Goal: Navigation & Orientation: Locate item on page

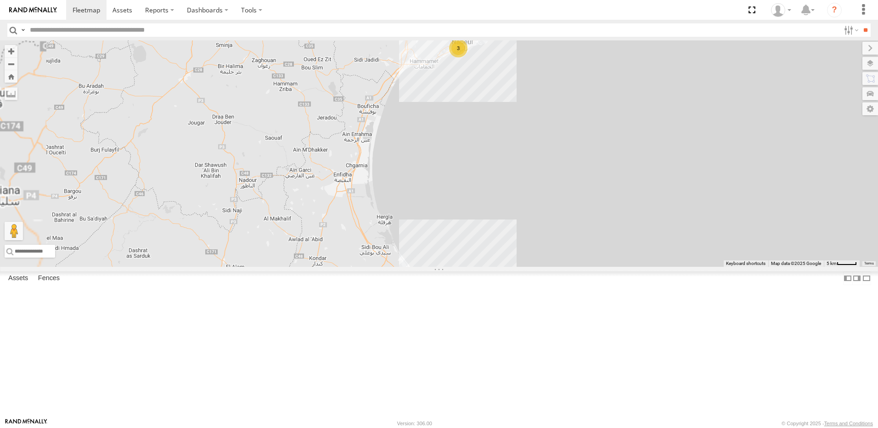
drag, startPoint x: 459, startPoint y: 300, endPoint x: 445, endPoint y: 213, distance: 87.9
click at [445, 214] on div "245 TU 4334 246 TU 8288 245 TU 9053 245 TU 9065 245 TU 9063 241 TU 8763 247 TU …" at bounding box center [439, 153] width 878 height 226
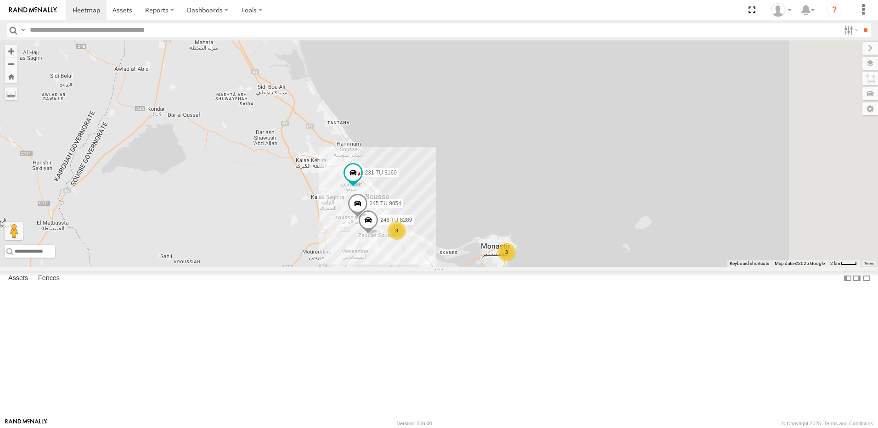
click at [378, 235] on span at bounding box center [368, 222] width 20 height 25
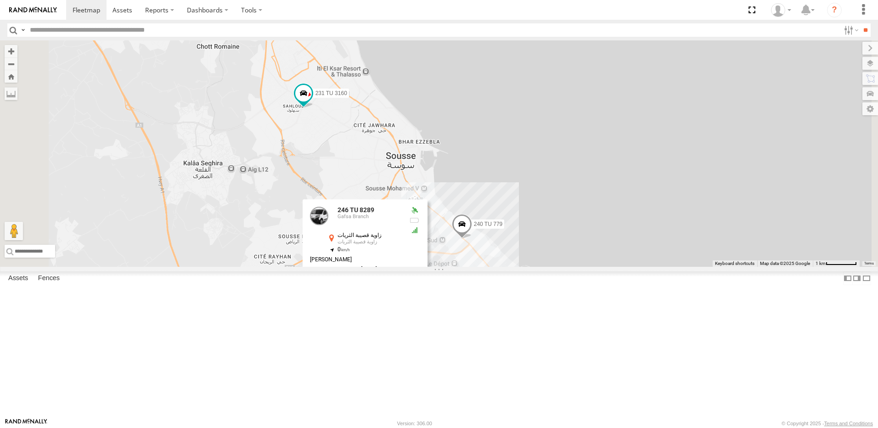
click at [357, 239] on div "245 TU 4334 246 TU 8288 245 TU 9053 245 TU 9065 245 TU 9063 241 TU 8763 247 TU …" at bounding box center [439, 153] width 878 height 226
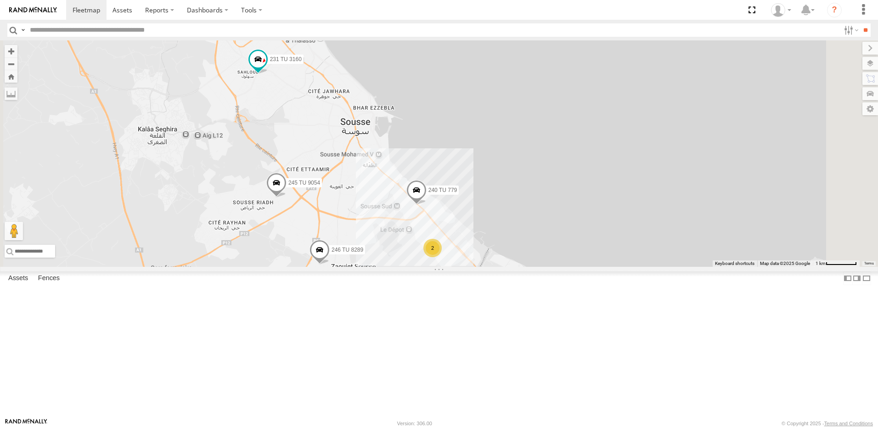
drag, startPoint x: 473, startPoint y: 287, endPoint x: 443, endPoint y: 257, distance: 42.8
click at [443, 257] on div "245 TU 4334 246 TU 8288 245 TU 9053 245 TU 9065 245 TU 9063 241 TU 8763 247 TU …" at bounding box center [439, 153] width 878 height 226
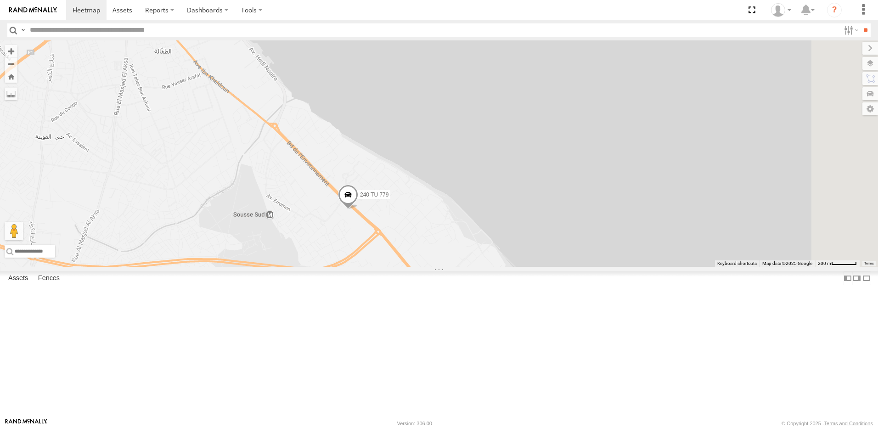
drag, startPoint x: 491, startPoint y: 317, endPoint x: 448, endPoint y: 239, distance: 89.2
click at [449, 241] on div "245 TU 4334 246 TU 8288 245 TU 9053 245 TU 9065 245 TU 9063 241 TU 8763 247 TU …" at bounding box center [439, 153] width 878 height 226
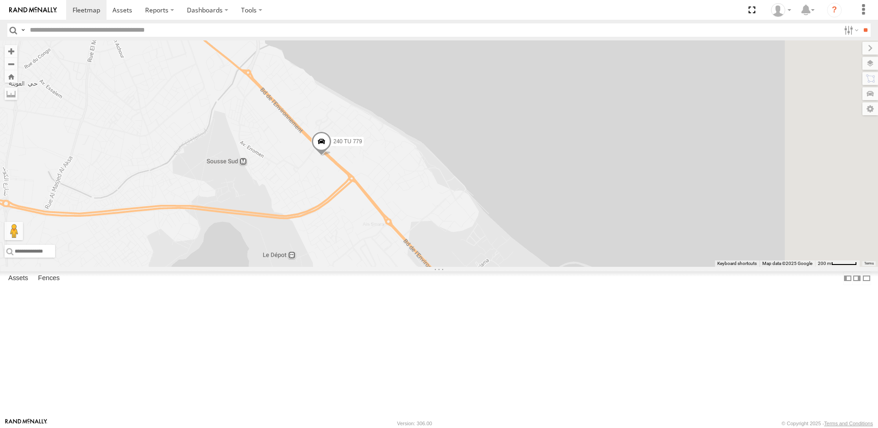
click at [331, 156] on span at bounding box center [321, 143] width 20 height 25
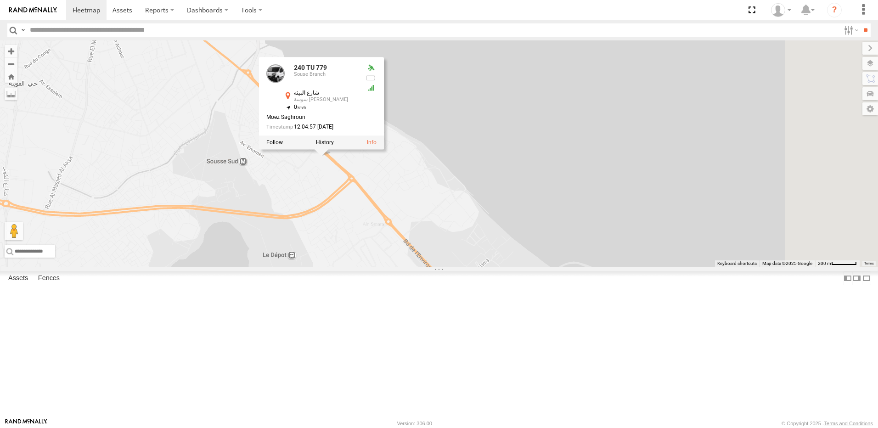
click at [456, 242] on div "245 TU 4334 246 TU 8288 245 TU 9053 245 TU 9065 245 TU 9063 241 TU 8763 247 TU …" at bounding box center [439, 153] width 878 height 226
click at [451, 252] on div "245 TU 4334 246 TU 8288 245 TU 9053 245 TU 9065 245 TU 9063 241 TU 8763 247 TU …" at bounding box center [439, 153] width 878 height 226
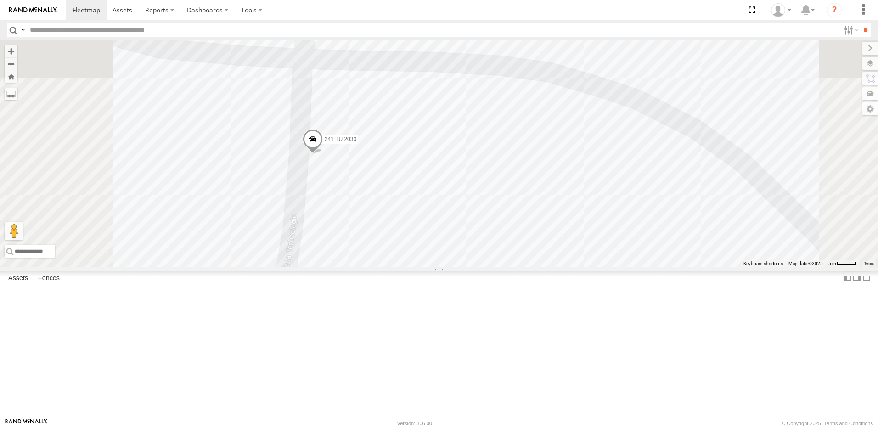
drag, startPoint x: 399, startPoint y: 204, endPoint x: 397, endPoint y: 191, distance: 13.5
click at [397, 191] on div "245 TU 4334 246 TU 8288 245 TU 9053 245 TU 9065 245 TU 9063 241 TU 8763 247 TU …" at bounding box center [439, 153] width 878 height 226
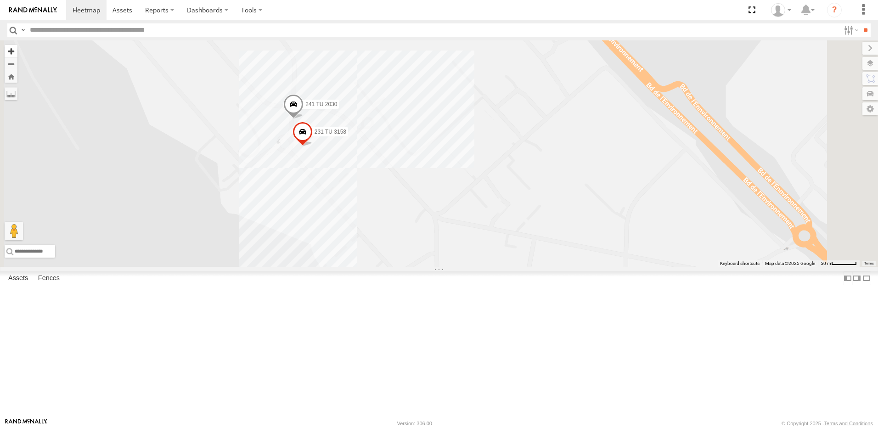
click at [17, 57] on button "Zoom in" at bounding box center [11, 51] width 13 height 12
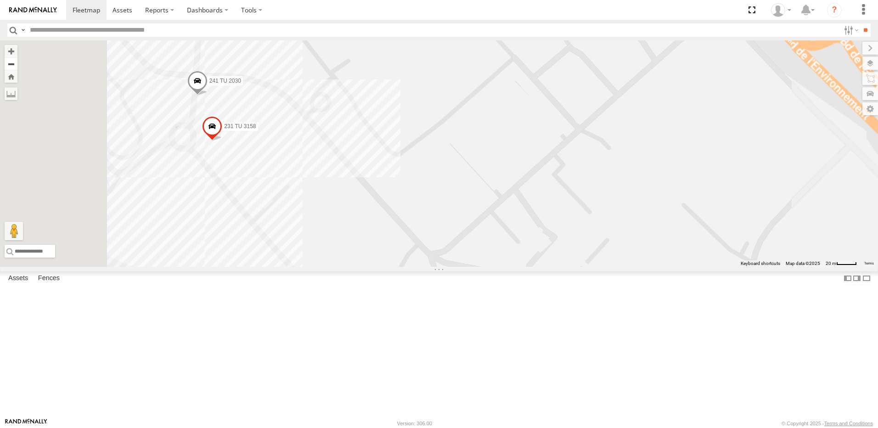
click at [17, 60] on button "Zoom out" at bounding box center [11, 63] width 13 height 13
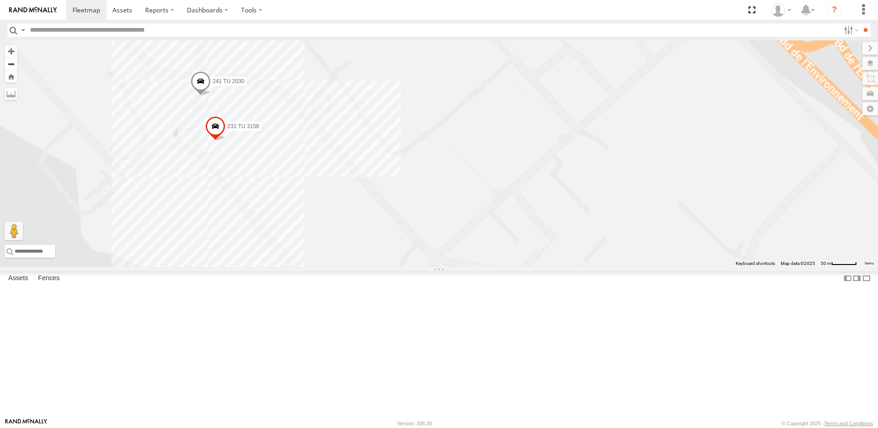
click at [17, 60] on button "Zoom out" at bounding box center [11, 63] width 13 height 13
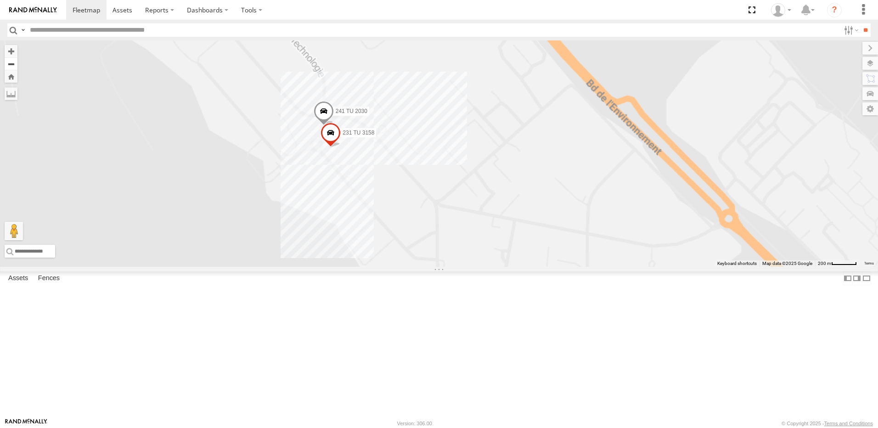
click at [17, 60] on button "Zoom out" at bounding box center [11, 63] width 13 height 13
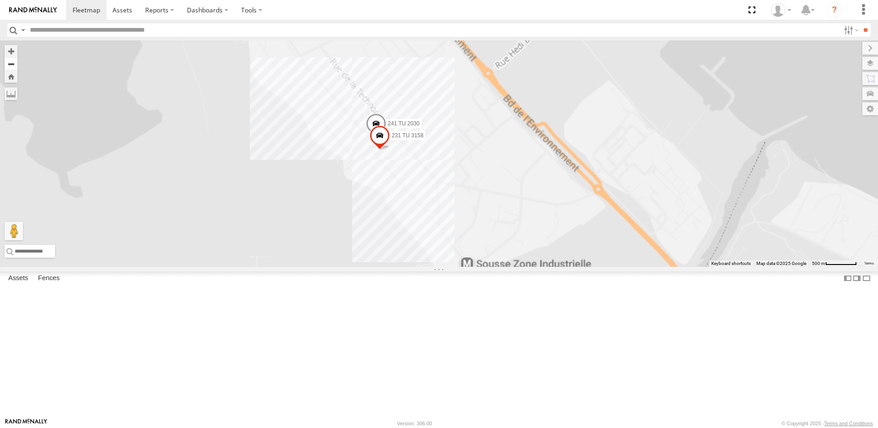
click at [17, 60] on button "Zoom out" at bounding box center [11, 63] width 13 height 13
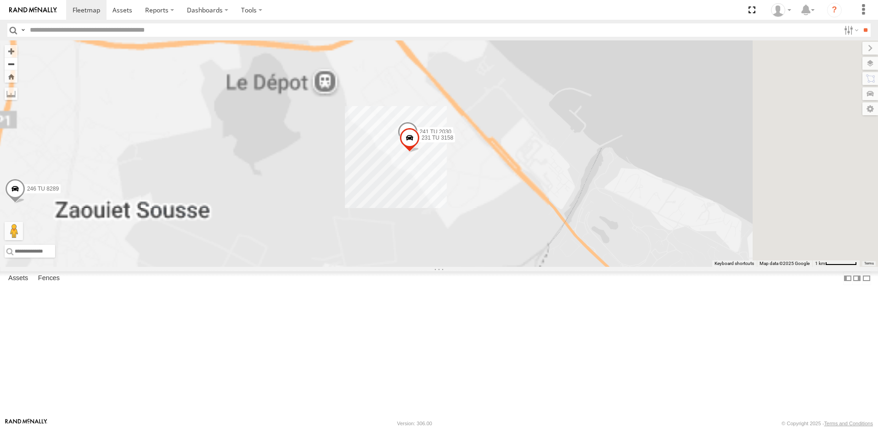
click at [17, 60] on button "Zoom out" at bounding box center [11, 63] width 13 height 13
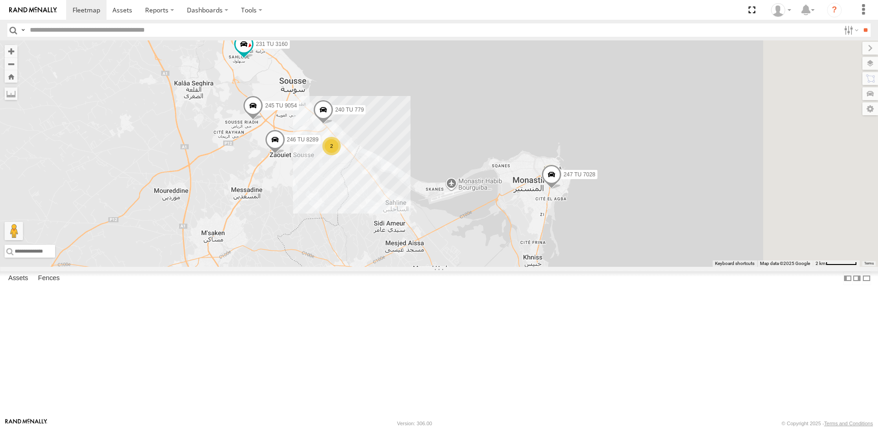
drag, startPoint x: 491, startPoint y: 256, endPoint x: 382, endPoint y: 248, distance: 109.5
click at [382, 248] on div "245 TU 4334 246 TU 8288 245 TU 9053 245 TU 9065 245 TU 9063 241 TU 8763 247 TU …" at bounding box center [439, 153] width 878 height 226
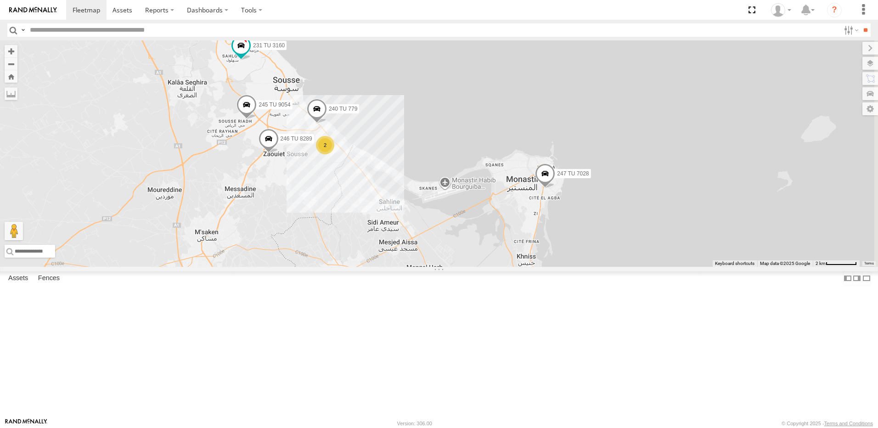
drag, startPoint x: 410, startPoint y: 299, endPoint x: 484, endPoint y: 267, distance: 81.0
click at [484, 267] on div "245 TU 4334 246 TU 8288 245 TU 9053 245 TU 9065 245 TU 9063 241 TU 8763 247 TU …" at bounding box center [439, 153] width 878 height 226
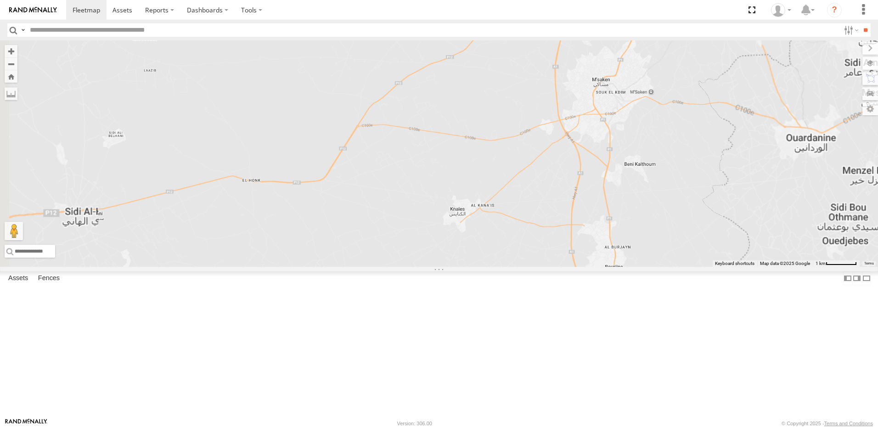
drag, startPoint x: 579, startPoint y: 291, endPoint x: 574, endPoint y: 293, distance: 5.5
click at [579, 267] on div "245 TU 4334 246 TU 8288 245 TU 9053 245 TU 9065 245 TU 9063 241 TU 8763 247 TU …" at bounding box center [439, 153] width 878 height 226
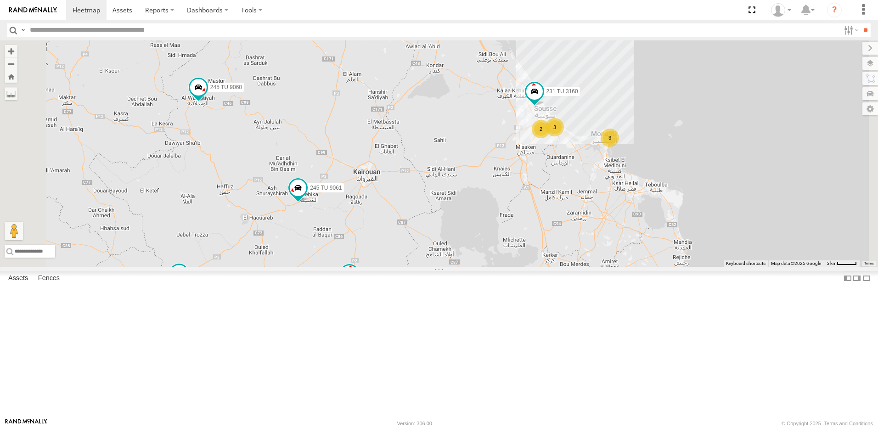
drag, startPoint x: 420, startPoint y: 335, endPoint x: 479, endPoint y: 288, distance: 75.8
click at [478, 267] on div "245 TU 4334 246 TU 8288 245 TU 9053 245 TU 9065 245 TU 9063 241 TU 8763 247 TU …" at bounding box center [439, 153] width 878 height 226
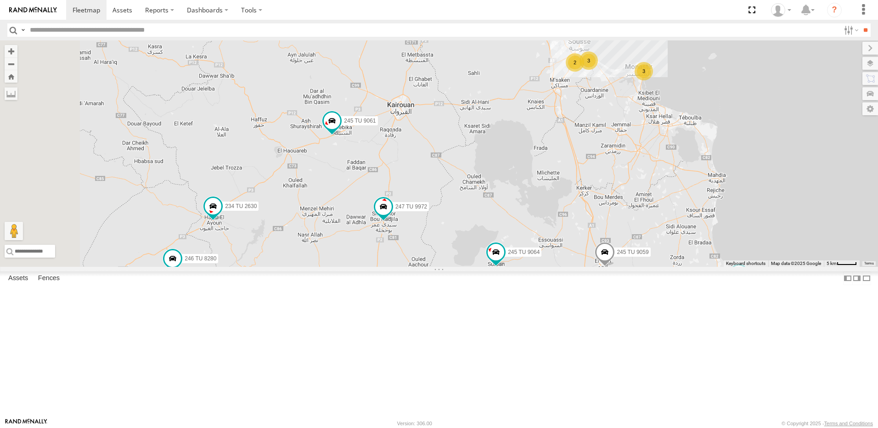
drag, startPoint x: 375, startPoint y: 341, endPoint x: 408, endPoint y: 274, distance: 74.5
click at [408, 267] on div "245 TU 4334 246 TU 8288 245 TU 9053 245 TU 9065 245 TU 9063 241 TU 8763 247 TU …" at bounding box center [439, 153] width 878 height 226
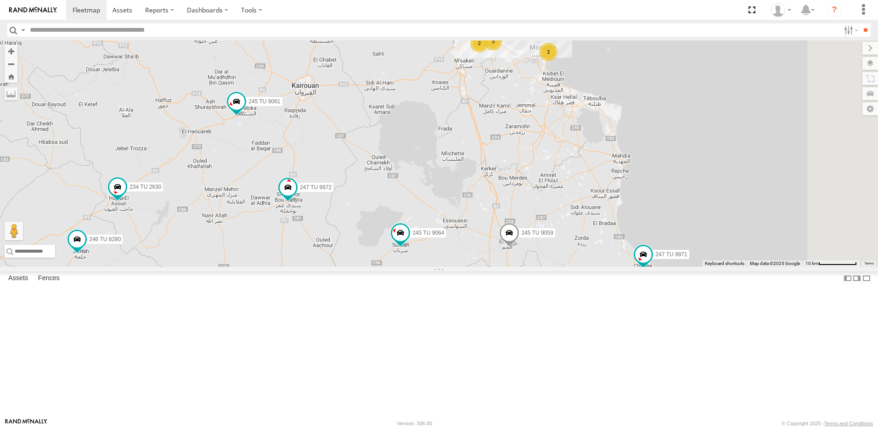
drag, startPoint x: 577, startPoint y: 344, endPoint x: 471, endPoint y: 331, distance: 107.3
click at [471, 267] on div "245 TU 4334 246 TU 8288 245 TU 9053 245 TU 9065 245 TU 9063 241 TU 8763 247 TU …" at bounding box center [439, 153] width 878 height 226
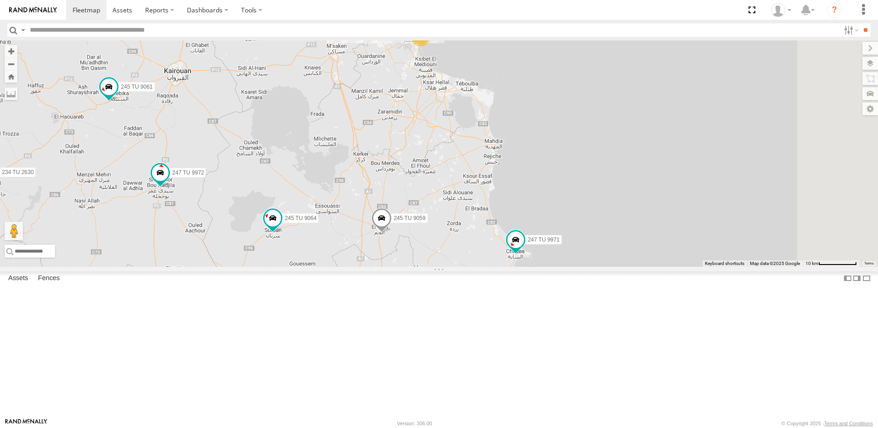
drag, startPoint x: 490, startPoint y: 339, endPoint x: 492, endPoint y: 327, distance: 12.0
click at [492, 267] on div "245 TU 4334 246 TU 8288 245 TU 9053 245 TU 9065 245 TU 9063 241 TU 8763 247 TU …" at bounding box center [439, 153] width 878 height 226
click at [524, 247] on span at bounding box center [516, 238] width 17 height 17
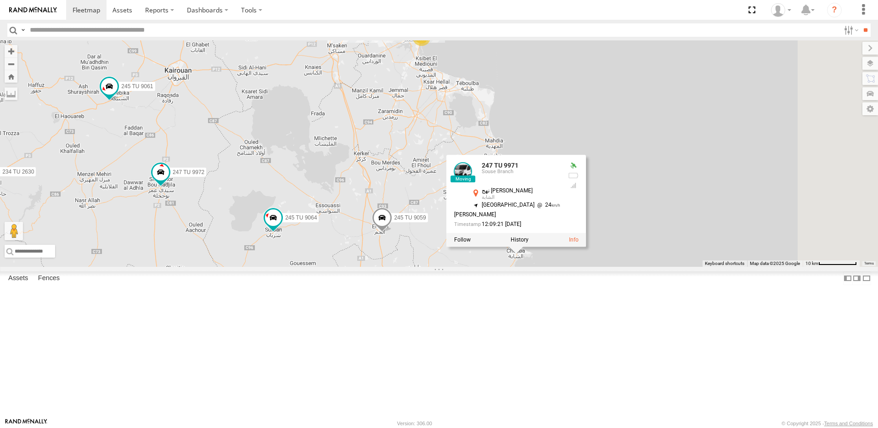
click at [556, 267] on div "245 TU 4334 246 TU 8288 245 TU 9053 245 TU 9065 245 TU 9063 241 TU 8763 247 TU …" at bounding box center [439, 153] width 878 height 226
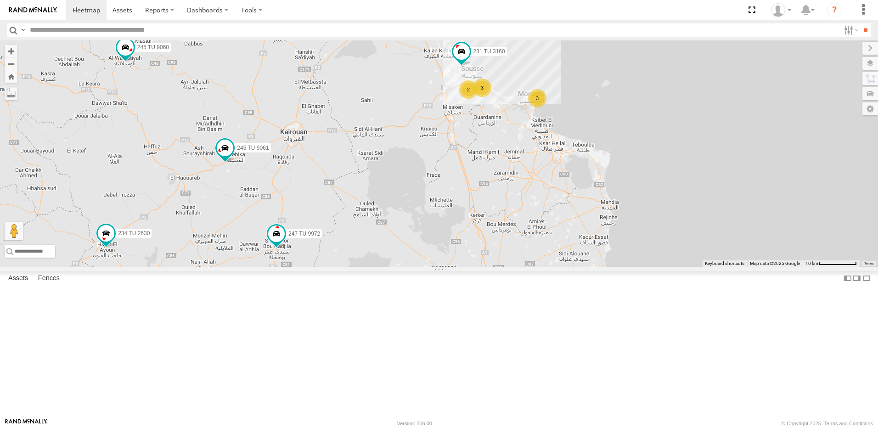
drag, startPoint x: 310, startPoint y: 316, endPoint x: 422, endPoint y: 386, distance: 132.2
click at [422, 267] on div "245 TU 4334 246 TU 8288 245 TU 9053 245 TU 9065 245 TU 9063 241 TU 8763 247 TU …" at bounding box center [439, 153] width 878 height 226
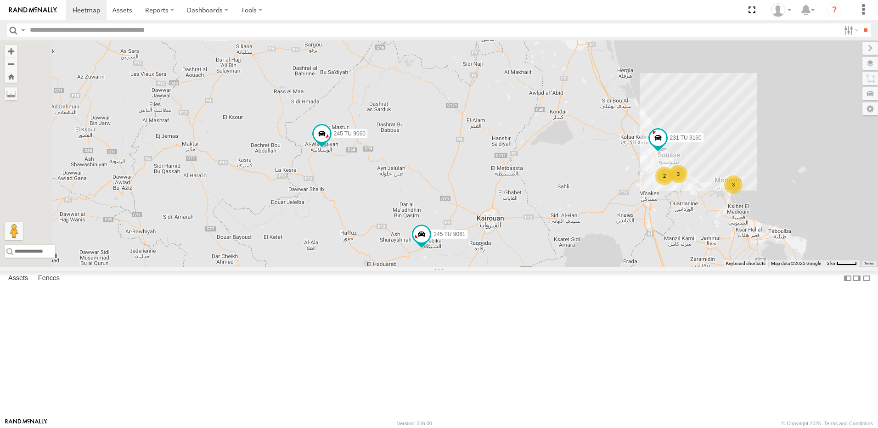
drag, startPoint x: 345, startPoint y: 160, endPoint x: 545, endPoint y: 237, distance: 214.5
click at [545, 237] on div "245 TU 4334 246 TU 8288 245 TU 9053 245 TU 9065 245 TU 9063 241 TU 8763 247 TU …" at bounding box center [439, 153] width 878 height 226
click at [330, 143] on span at bounding box center [321, 134] width 17 height 17
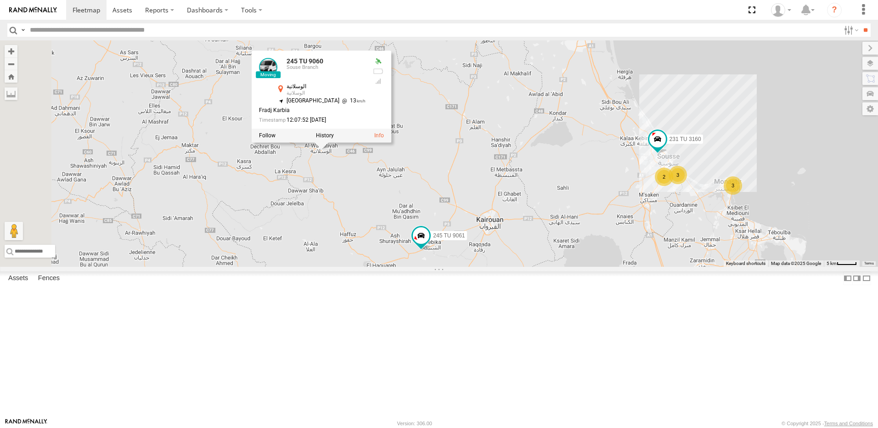
click at [464, 248] on div "245 TU 4334 246 TU 8288 245 TU 9053 245 TU 9065 245 TU 9063 241 TU 8763 247 TU …" at bounding box center [439, 153] width 878 height 226
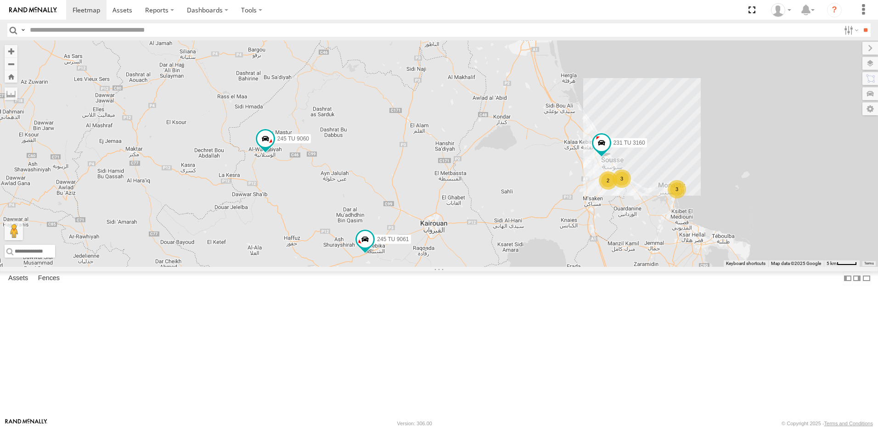
drag, startPoint x: 435, startPoint y: 265, endPoint x: 390, endPoint y: 307, distance: 61.4
click at [390, 267] on div "245 TU 4334 246 TU 8288 245 TU 9053 245 TU 9065 245 TU 9063 241 TU 8763 247 TU …" at bounding box center [439, 153] width 878 height 226
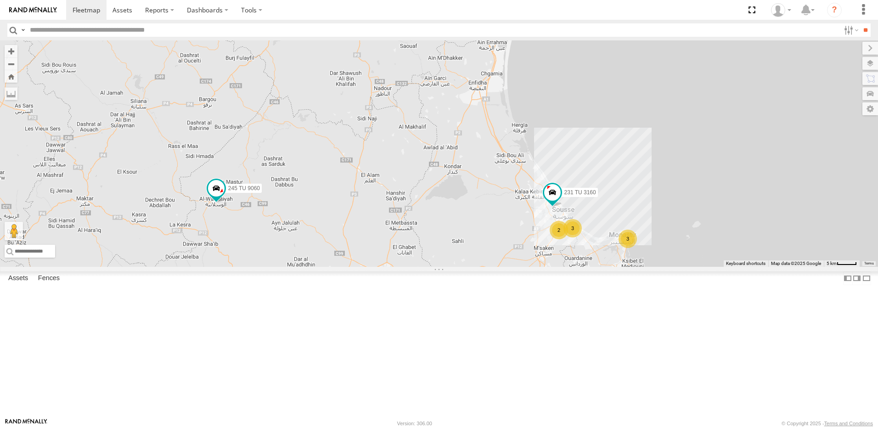
drag, startPoint x: 567, startPoint y: 298, endPoint x: 447, endPoint y: 265, distance: 125.3
click at [447, 265] on div "245 TU 4334 246 TU 8288 245 TU 9053 245 TU 9065 245 TU 9063 241 TU 8763 247 TU …" at bounding box center [439, 153] width 878 height 226
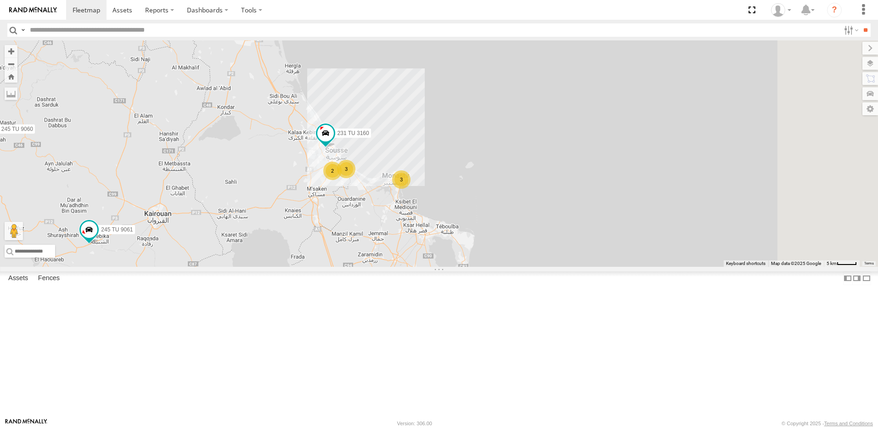
click at [410, 189] on div "3" at bounding box center [401, 179] width 18 height 18
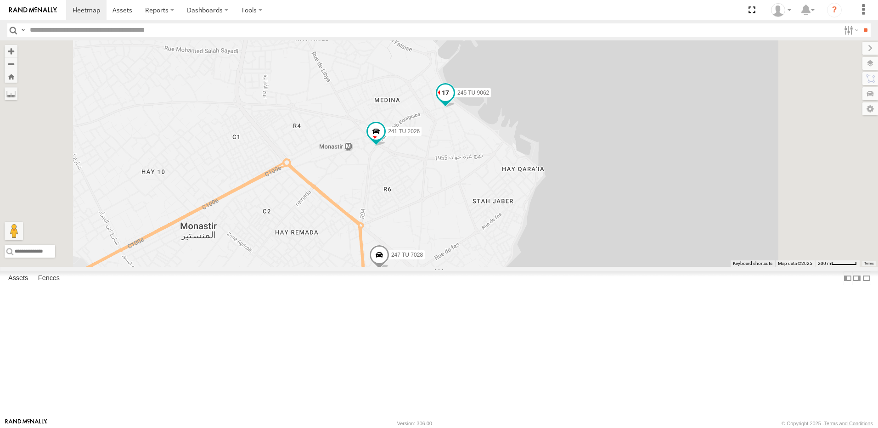
click at [453, 101] on span at bounding box center [445, 92] width 17 height 17
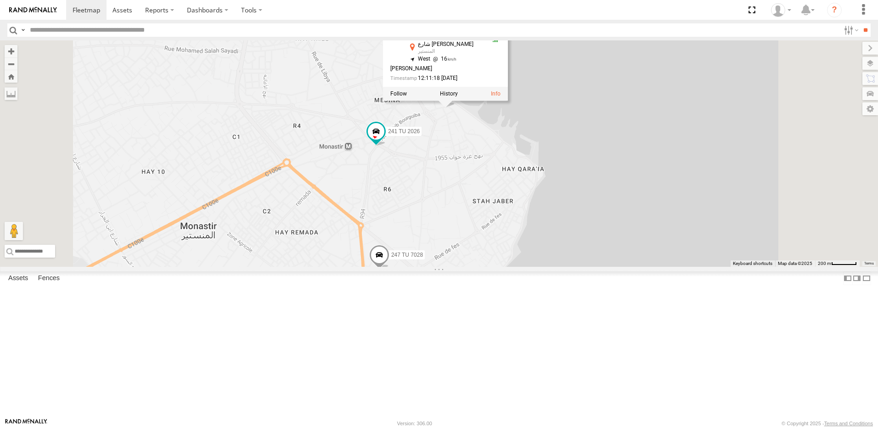
click at [498, 242] on div "245 TU 4334 246 TU 8288 245 TU 9053 245 TU 9065 245 TU 9063 241 TU 8763 247 TU …" at bounding box center [439, 153] width 878 height 226
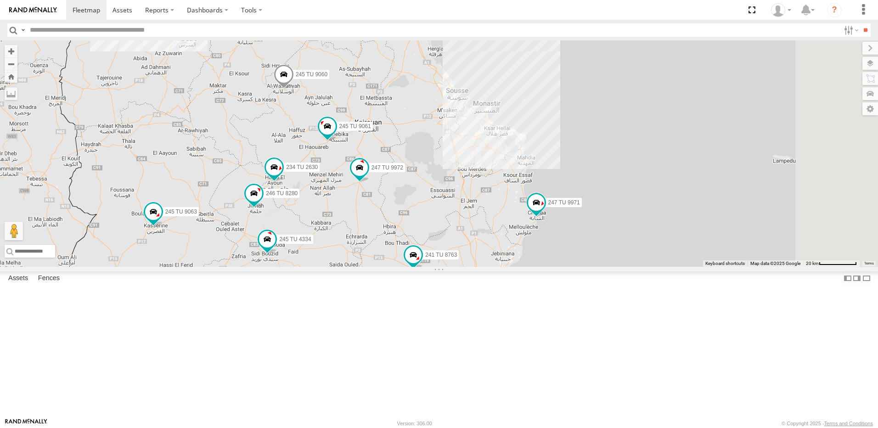
drag, startPoint x: 669, startPoint y: 180, endPoint x: 465, endPoint y: 222, distance: 208.8
click at [466, 222] on div "245 TU 4334 246 TU 8288 245 TU 9053 245 TU 9065 245 TU 9063 241 TU 8763 245 TU …" at bounding box center [439, 153] width 878 height 226
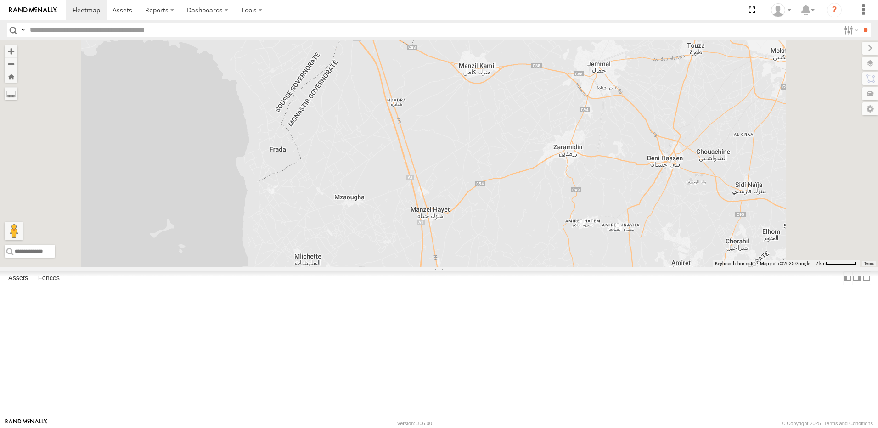
drag, startPoint x: 543, startPoint y: 249, endPoint x: 522, endPoint y: 172, distance: 79.9
click at [522, 172] on div "245 TU 4334 246 TU 8288 245 TU 9053 245 TU 9065 245 TU 9063 241 TU 8763 245 TU …" at bounding box center [439, 153] width 878 height 226
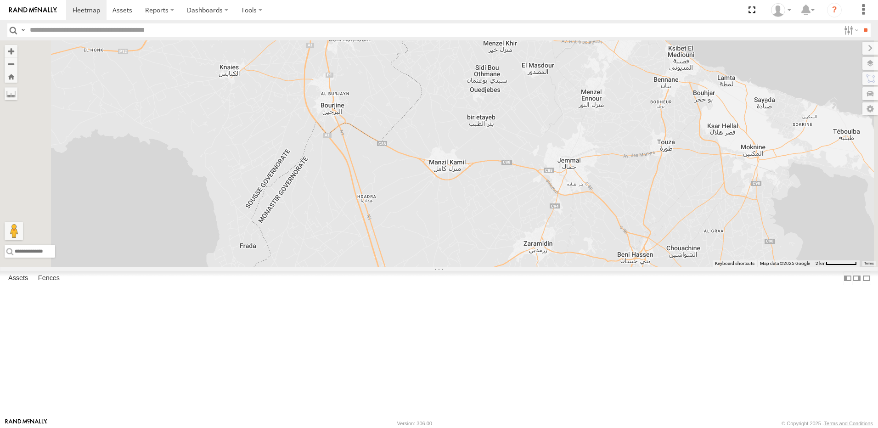
drag, startPoint x: 497, startPoint y: 139, endPoint x: 487, endPoint y: 294, distance: 156.0
click at [487, 267] on div "245 TU 4334 246 TU 8288 245 TU 9053 245 TU 9065 245 TU 9063 241 TU 8763 245 TU …" at bounding box center [439, 153] width 878 height 226
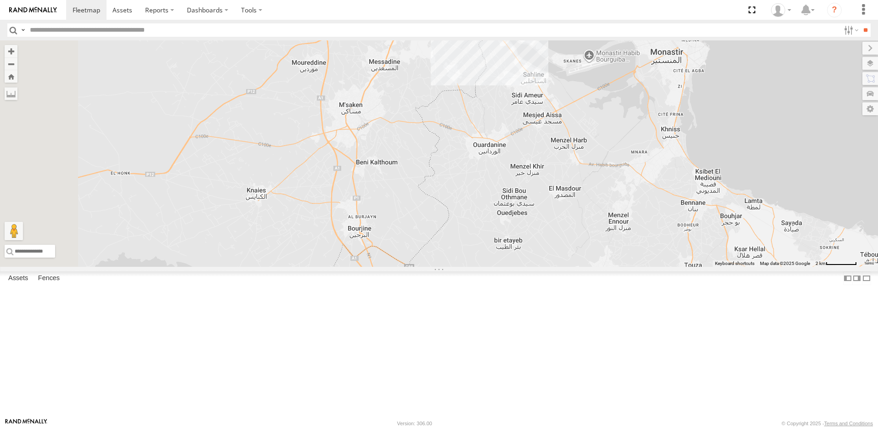
drag, startPoint x: 477, startPoint y: 158, endPoint x: 501, endPoint y: 269, distance: 113.6
click at [501, 267] on div "245 TU 4334 246 TU 8288 245 TU 9053 245 TU 9065 245 TU 9063 241 TU 8763 245 TU …" at bounding box center [439, 153] width 878 height 226
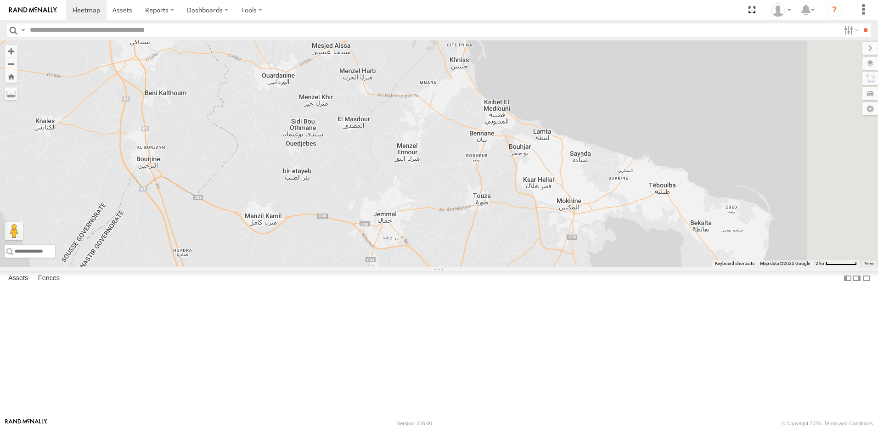
drag, startPoint x: 637, startPoint y: 289, endPoint x: 467, endPoint y: 239, distance: 176.9
click at [467, 239] on div "245 TU 4334 246 TU 8288 245 TU 9053 245 TU 9065 245 TU 9063 241 TU 8763 245 TU …" at bounding box center [439, 153] width 878 height 226
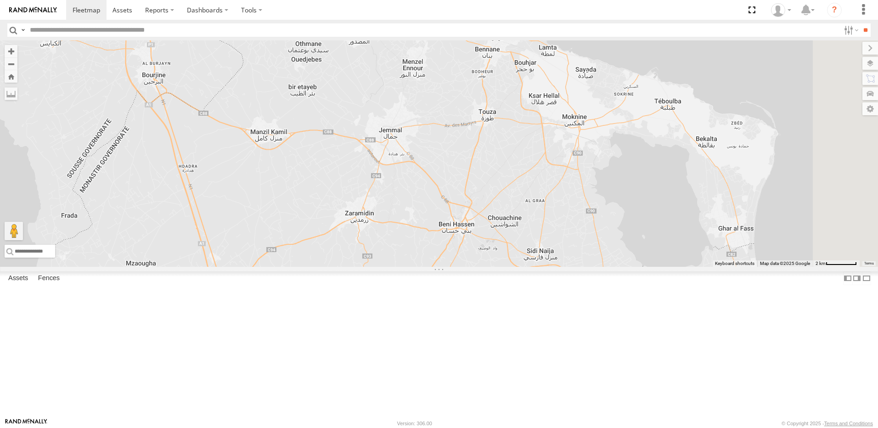
drag, startPoint x: 461, startPoint y: 337, endPoint x: 466, endPoint y: 251, distance: 86.0
click at [466, 251] on div "245 TU 4334 246 TU 8288 245 TU 9053 245 TU 9065 245 TU 9063 241 TU 8763 245 TU …" at bounding box center [439, 153] width 878 height 226
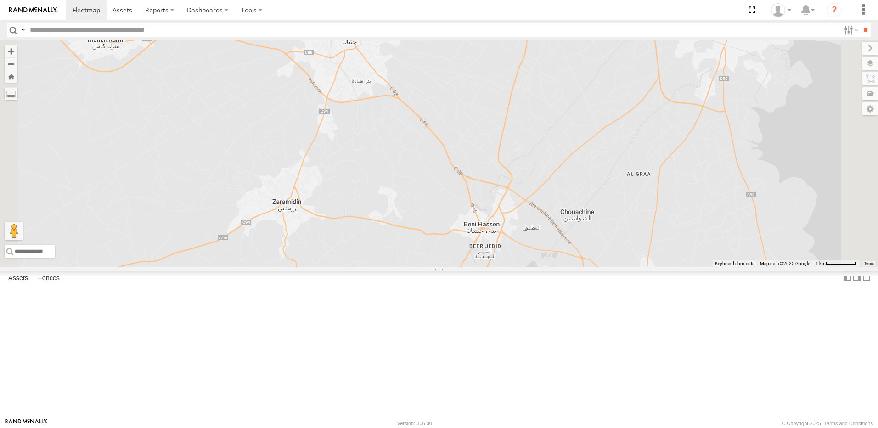
drag, startPoint x: 537, startPoint y: 314, endPoint x: 459, endPoint y: 266, distance: 91.7
click at [464, 267] on div "245 TU 4334 246 TU 8288 245 TU 9053 245 TU 9065 245 TU 9063 241 TU 8763 245 TU …" at bounding box center [439, 153] width 878 height 226
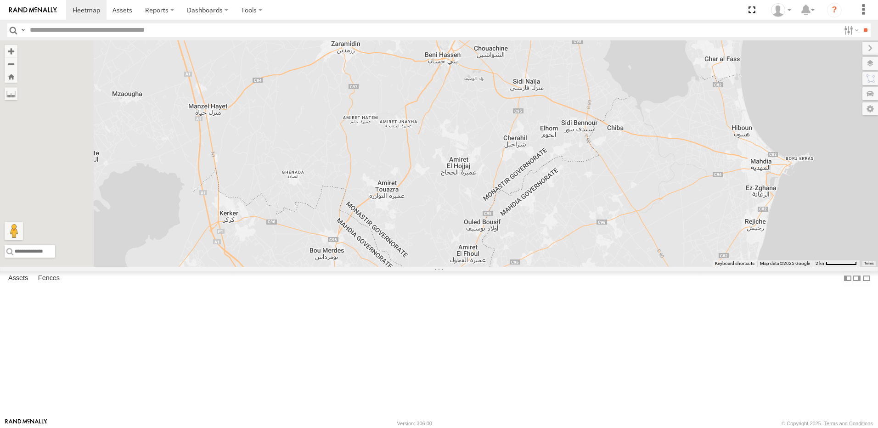
drag, startPoint x: 452, startPoint y: 286, endPoint x: 516, endPoint y: 155, distance: 146.4
click at [516, 155] on div "245 TU 4334 246 TU 8288 245 TU 9053 245 TU 9065 245 TU 9063 241 TU 8763 245 TU …" at bounding box center [439, 153] width 878 height 226
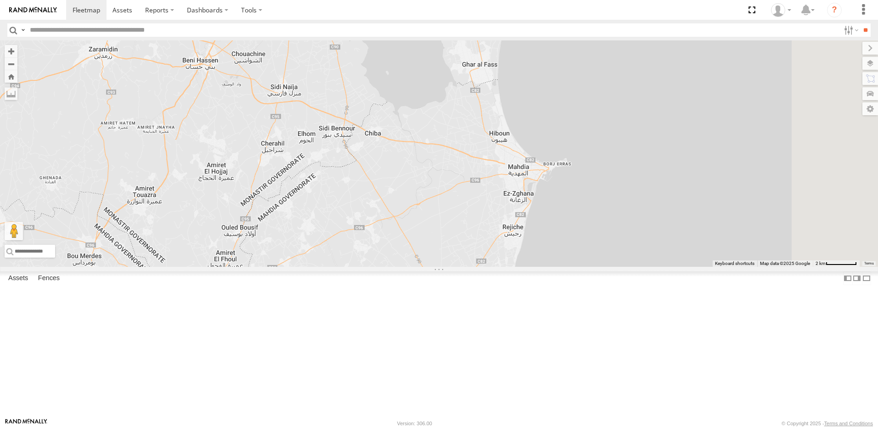
drag, startPoint x: 742, startPoint y: 268, endPoint x: 505, endPoint y: 270, distance: 237.3
click at [505, 267] on div "245 TU 4334 246 TU 8288 245 TU 9053 245 TU 9065 245 TU 9063 241 TU 8763 245 TU …" at bounding box center [439, 153] width 878 height 226
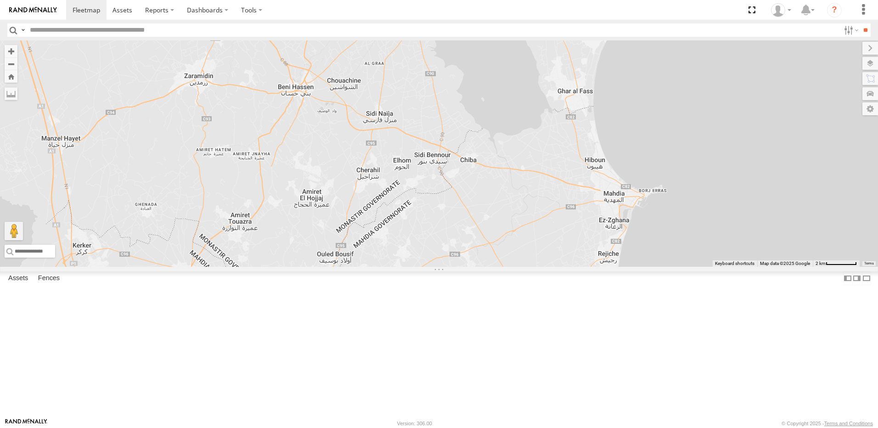
drag, startPoint x: 353, startPoint y: 260, endPoint x: 450, endPoint y: 288, distance: 100.7
click at [450, 267] on div "245 TU 4334 246 TU 8288 245 TU 9053 245 TU 9065 245 TU 9063 241 TU 8763 245 TU …" at bounding box center [439, 153] width 878 height 226
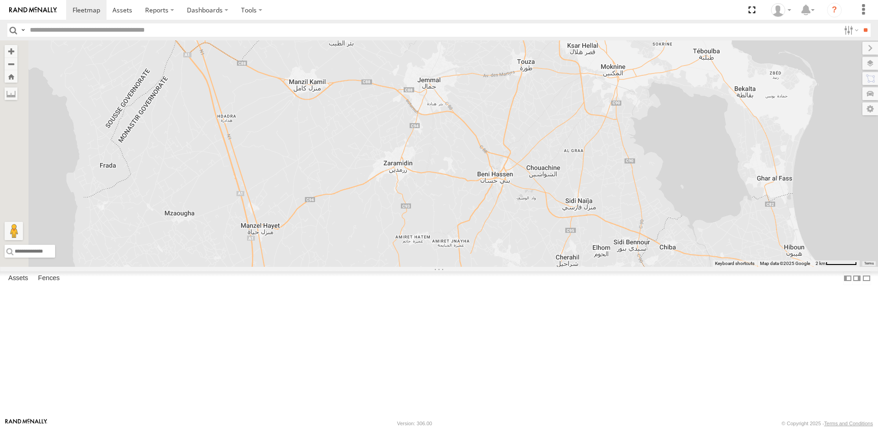
drag, startPoint x: 464, startPoint y: 238, endPoint x: 492, endPoint y: 252, distance: 31.4
click at [492, 252] on div "245 TU 4334 246 TU 8288 245 TU 9053 245 TU 9065 245 TU 9063 241 TU 8763 245 TU …" at bounding box center [439, 153] width 878 height 226
